Goal: Consume media (video, audio)

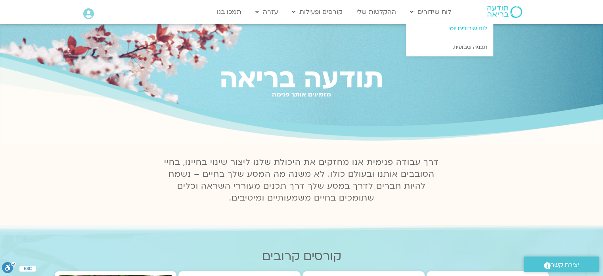
click at [459, 28] on link "לוח שידורים יומי" at bounding box center [449, 28] width 87 height 18
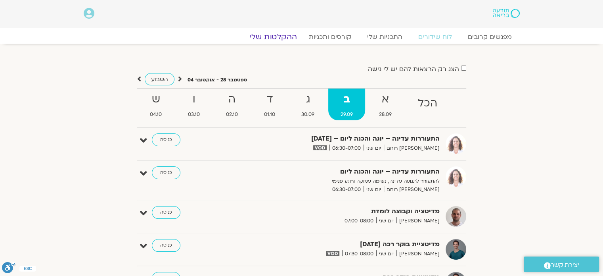
click at [277, 36] on link "ההקלטות שלי" at bounding box center [273, 37] width 67 height 10
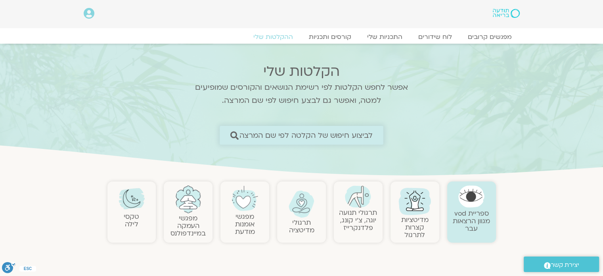
click at [370, 133] on span "לביצוע חיפוש של הקלטה לפי שם המרצה" at bounding box center [307, 135] width 134 height 8
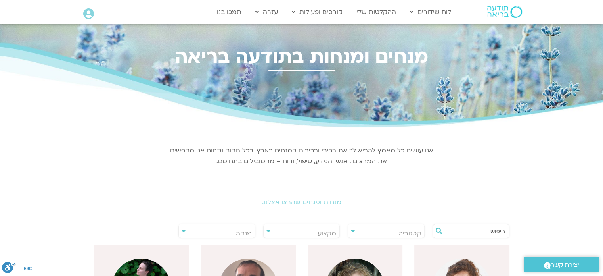
click at [234, 134] on div "אנו עושים כל מאמץ להביא לך את בכירי ובכירות המנחים בארץ. בכל תחום ותחום אנו מחפ…" at bounding box center [302, 154] width 274 height 47
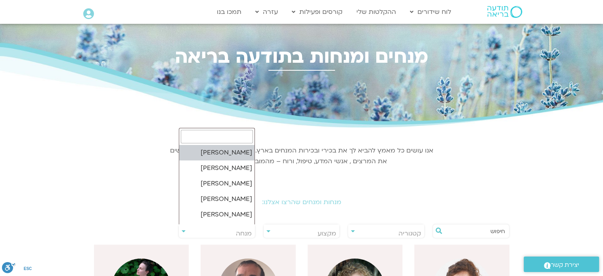
click at [233, 230] on span "מנחה" at bounding box center [217, 233] width 76 height 18
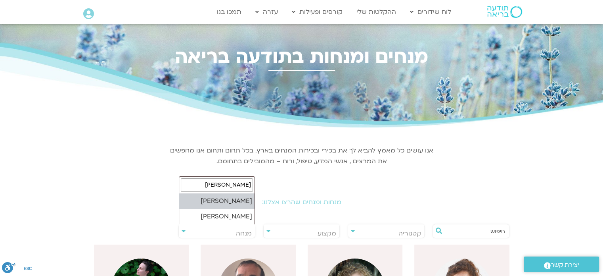
type input "[PERSON_NAME]"
select select "****"
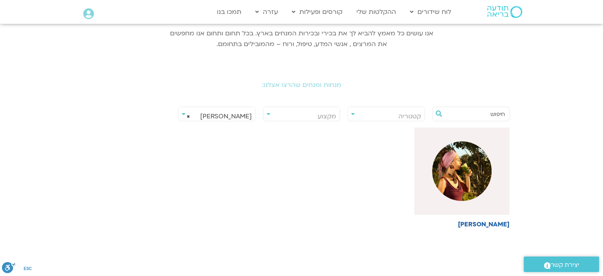
scroll to position [79, 0]
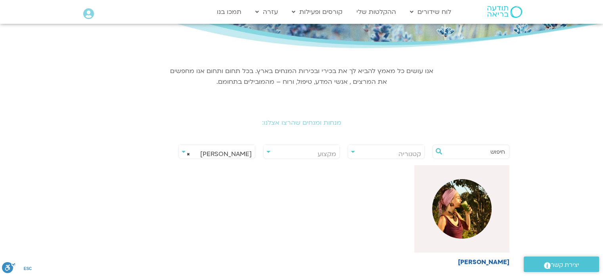
click at [228, 154] on span "× אמנדה ותומר פיין" at bounding box center [217, 154] width 76 height 18
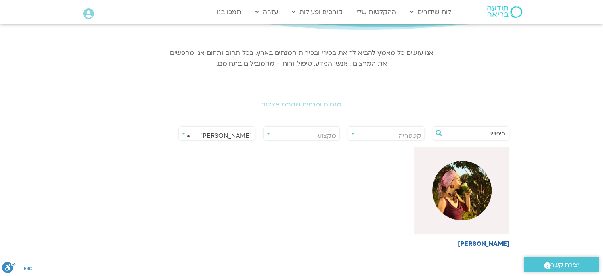
scroll to position [159, 0]
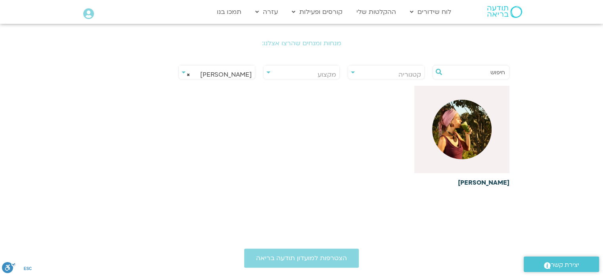
click at [483, 182] on h6 "אמנדה ותומר פיין" at bounding box center [461, 182] width 95 height 7
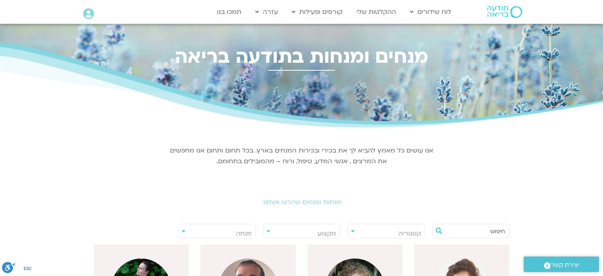
select select "****"
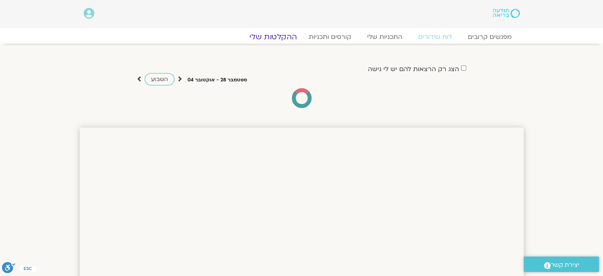
click at [282, 35] on link "ההקלטות שלי" at bounding box center [273, 37] width 67 height 10
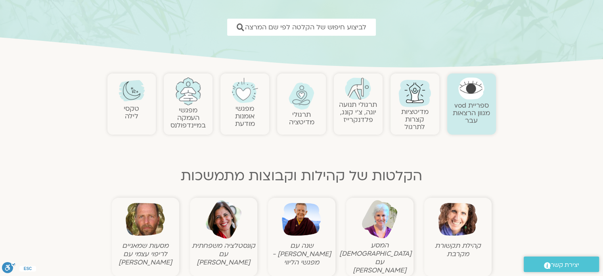
scroll to position [159, 0]
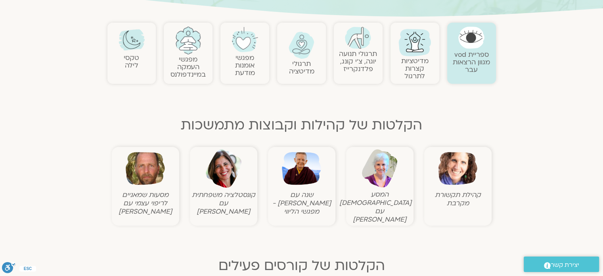
click at [152, 204] on figcaption "מסעות שמאניים לריפוי עצמי עם תומר פיין" at bounding box center [145, 202] width 63 height 25
click at [148, 176] on img at bounding box center [145, 168] width 39 height 39
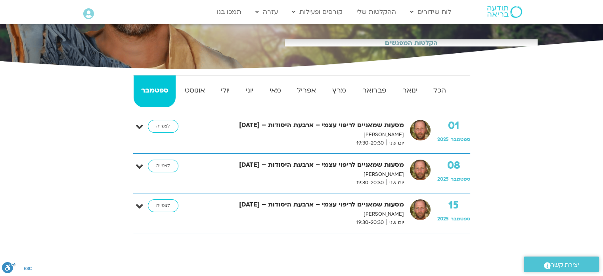
scroll to position [159, 0]
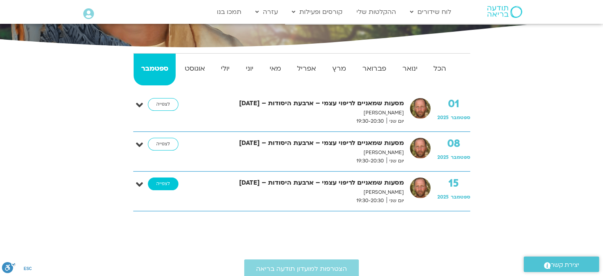
click at [158, 183] on link "לצפייה" at bounding box center [163, 183] width 31 height 13
click at [162, 144] on link "לצפייה" at bounding box center [163, 144] width 31 height 13
click at [165, 106] on link "לצפייה" at bounding box center [163, 104] width 31 height 13
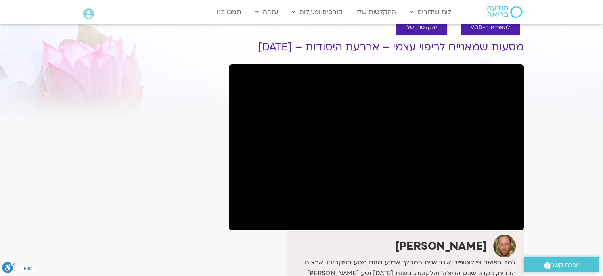
scroll to position [40, 0]
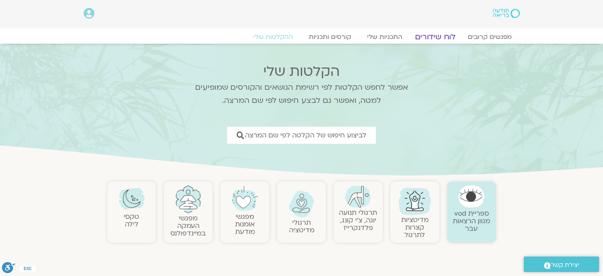
click at [433, 36] on link "לוח שידורים" at bounding box center [434, 37] width 59 height 10
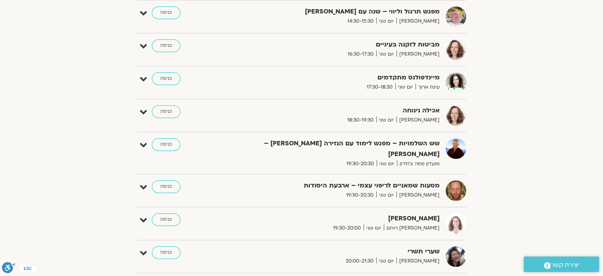
scroll to position [497, 0]
